Goal: Navigation & Orientation: Find specific page/section

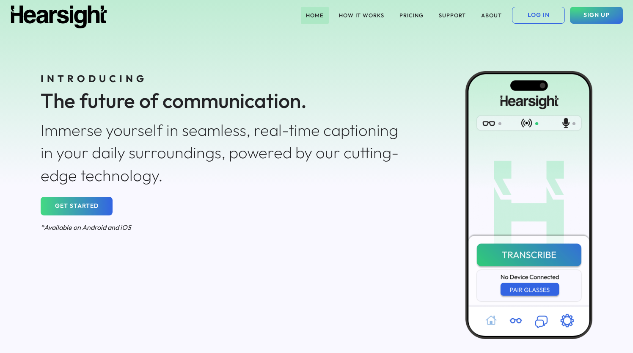
click at [317, 17] on button "HOME" at bounding box center [315, 15] width 28 height 17
click at [315, 16] on button "HOME" at bounding box center [315, 15] width 28 height 17
click at [310, 17] on button "HOME" at bounding box center [315, 15] width 28 height 17
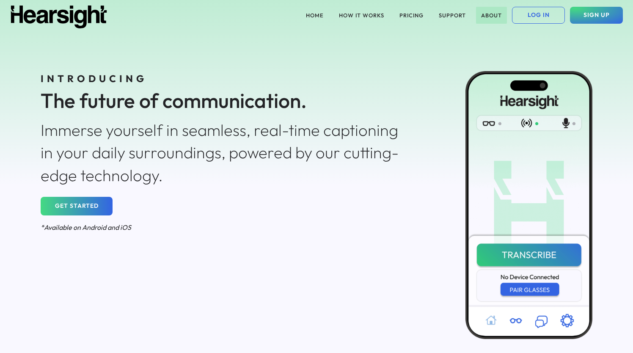
click at [492, 13] on button "ABOUT" at bounding box center [491, 15] width 31 height 17
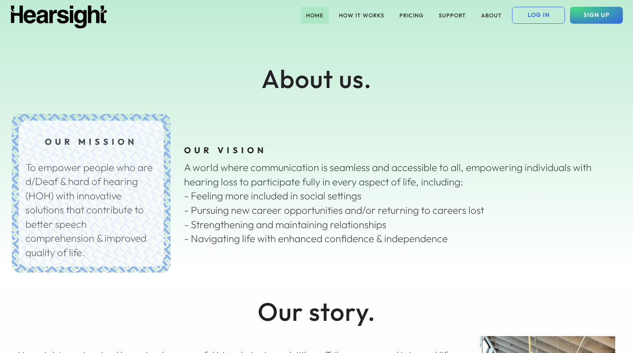
click at [315, 17] on button "HOME" at bounding box center [315, 15] width 28 height 17
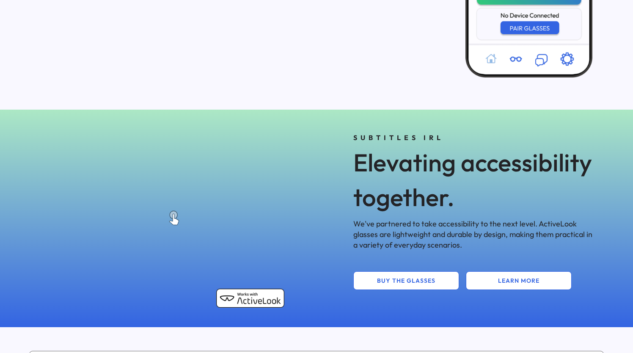
scroll to position [262, 0]
click at [185, 227] on div "3D model. Use mouse, touch or arrow keys to move." at bounding box center [164, 218] width 262 height 191
click at [170, 219] on div "3D model. Use mouse, touch or arrow keys to move." at bounding box center [164, 218] width 262 height 191
click at [175, 206] on div "3D model. Use mouse, touch or arrow keys to move." at bounding box center [164, 218] width 262 height 191
click at [164, 200] on div "3D model. Use mouse, touch or arrow keys to move." at bounding box center [164, 218] width 262 height 191
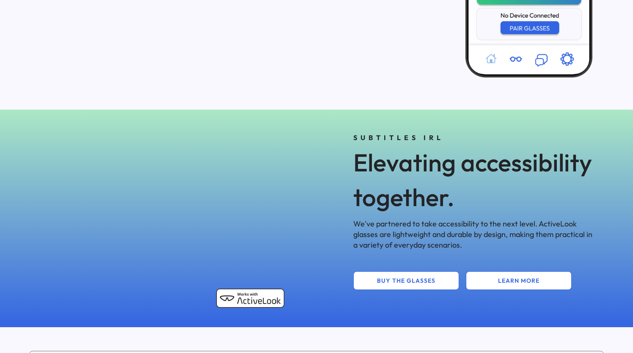
click at [164, 215] on div "3D model. Use mouse, touch or arrow keys to move." at bounding box center [164, 218] width 262 height 191
click at [163, 213] on div "3D model. Use mouse, touch or arrow keys to move." at bounding box center [164, 218] width 262 height 191
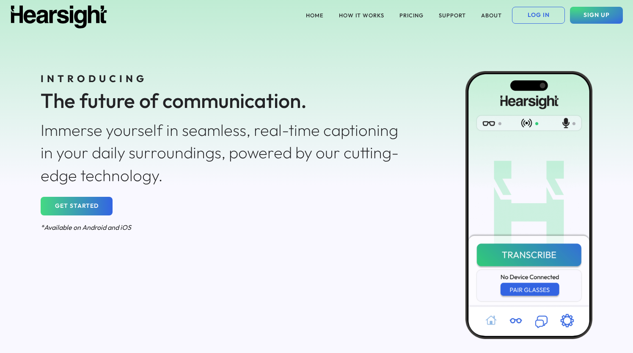
scroll to position [0, 0]
